Goal: Find specific page/section: Find specific page/section

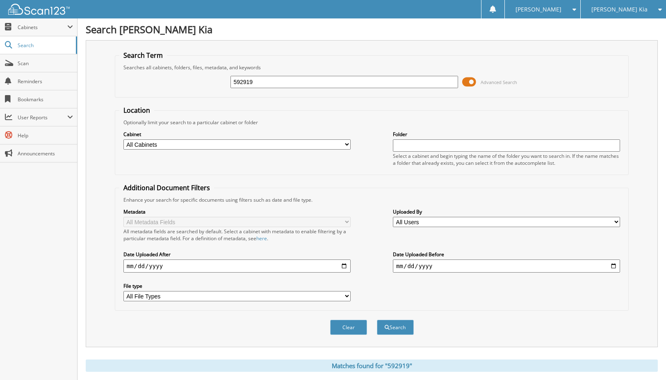
click at [4, 185] on div "Close Cabinets This Company All Companies Email Addresses" at bounding box center [38, 198] width 77 height 361
drag, startPoint x: 281, startPoint y: 81, endPoint x: 215, endPoint y: 82, distance: 65.6
click at [215, 82] on div "592919 Advanced Search" at bounding box center [371, 82] width 505 height 22
type input "437269"
click at [377, 320] on button "Search" at bounding box center [395, 327] width 37 height 15
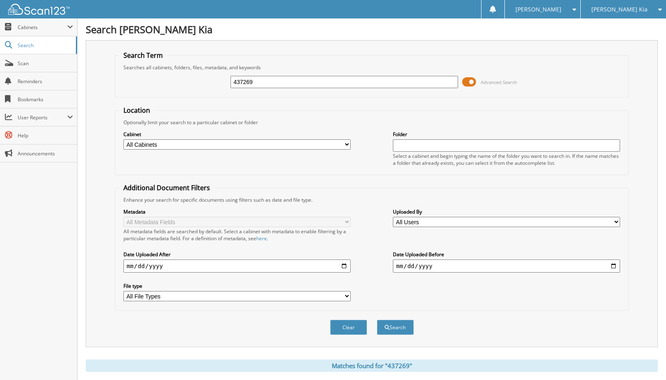
drag, startPoint x: 264, startPoint y: 82, endPoint x: 228, endPoint y: 82, distance: 36.1
click at [228, 82] on div "437269 Advanced Search" at bounding box center [371, 82] width 505 height 22
type input "517468"
click at [377, 320] on button "Search" at bounding box center [395, 327] width 37 height 15
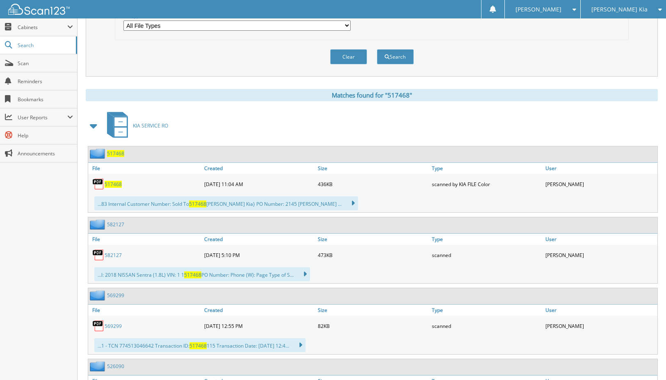
scroll to position [306, 0]
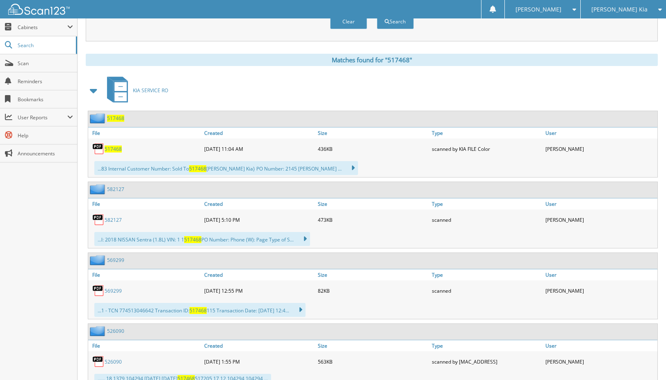
click at [120, 148] on span "517468" at bounding box center [112, 148] width 17 height 7
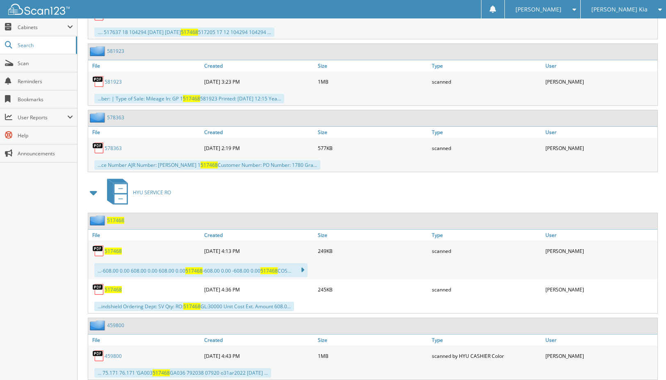
scroll to position [722, 0]
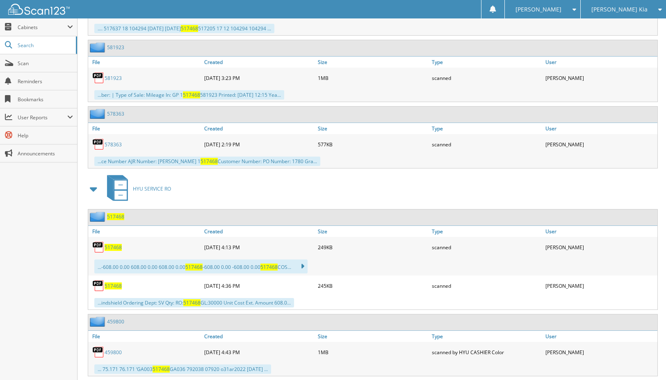
click at [116, 248] on span "517468" at bounding box center [112, 247] width 17 height 7
click at [119, 284] on span "517468" at bounding box center [112, 285] width 17 height 7
click at [117, 285] on span "517468" at bounding box center [112, 285] width 17 height 7
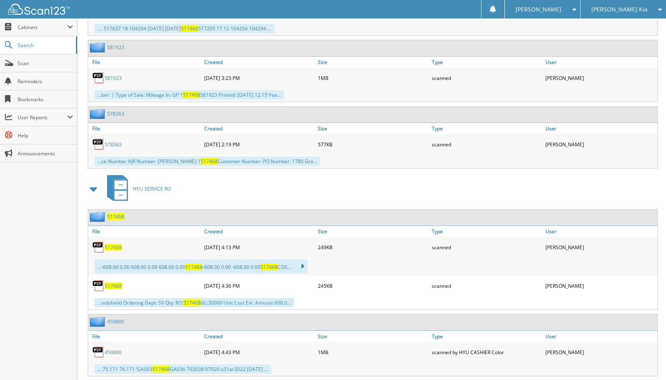
click at [98, 286] on img at bounding box center [98, 285] width 12 height 12
